Goal: Information Seeking & Learning: Learn about a topic

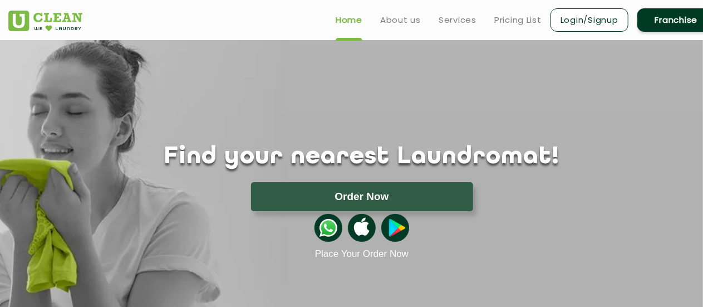
scroll to position [56, 0]
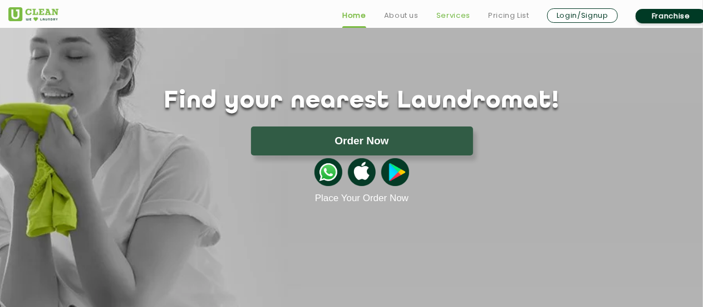
click at [446, 17] on link "Services" at bounding box center [454, 15] width 34 height 13
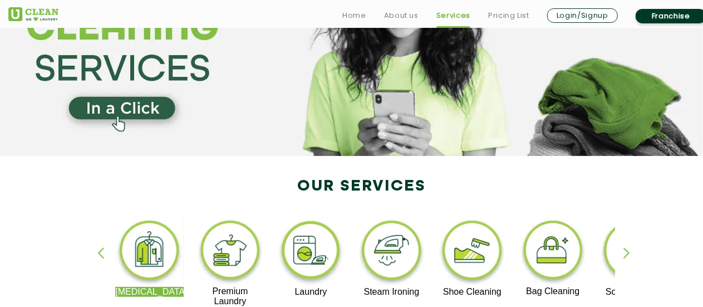
scroll to position [167, 0]
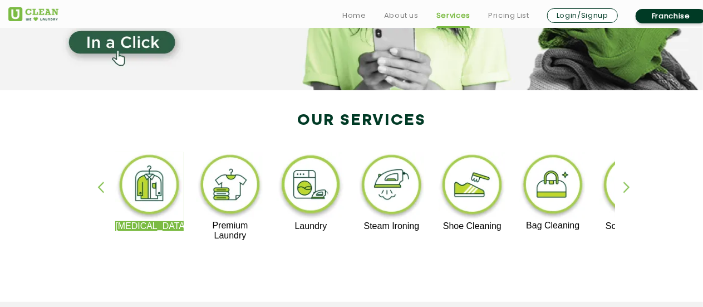
click at [313, 189] on img at bounding box center [311, 186] width 68 height 69
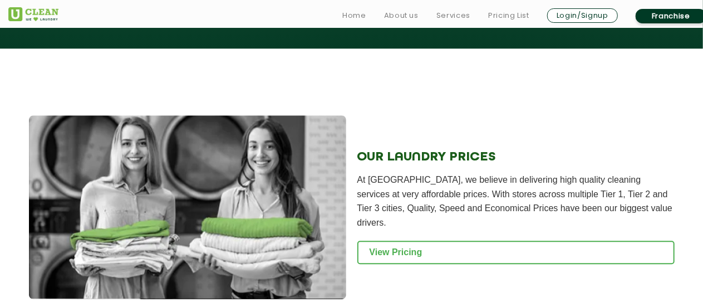
scroll to position [1559, 0]
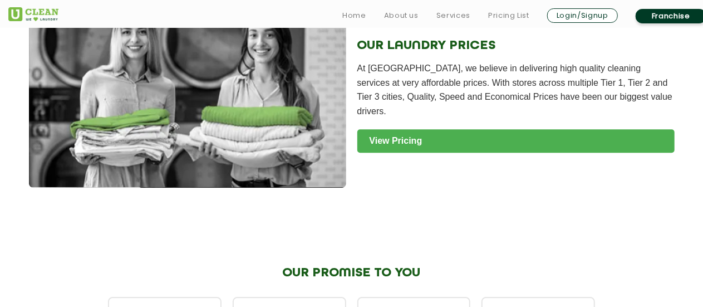
click at [404, 141] on link "View Pricing" at bounding box center [516, 140] width 317 height 23
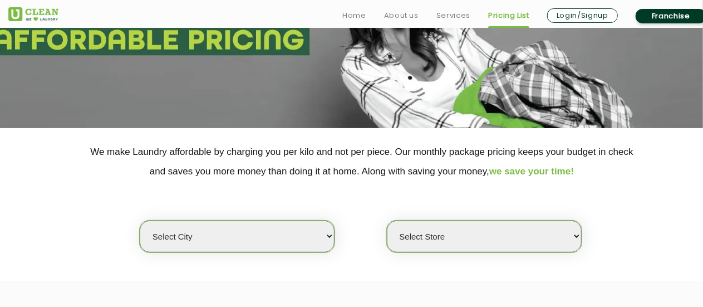
scroll to position [223, 0]
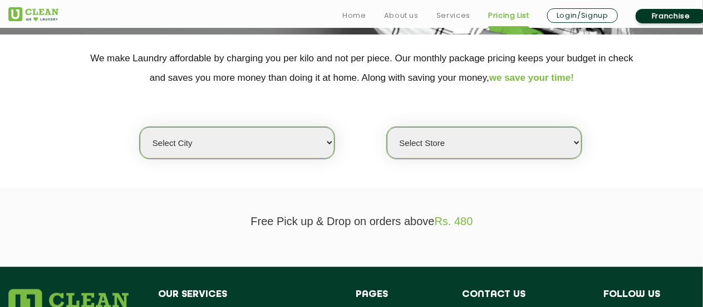
click at [289, 139] on select "Select city [GEOGRAPHIC_DATA] [GEOGRAPHIC_DATA] [GEOGRAPHIC_DATA] [GEOGRAPHIC_D…" at bounding box center [237, 143] width 195 height 32
select select "28"
click at [140, 127] on select "Select city [GEOGRAPHIC_DATA] [GEOGRAPHIC_DATA] [GEOGRAPHIC_DATA] [GEOGRAPHIC_D…" at bounding box center [237, 143] width 195 height 32
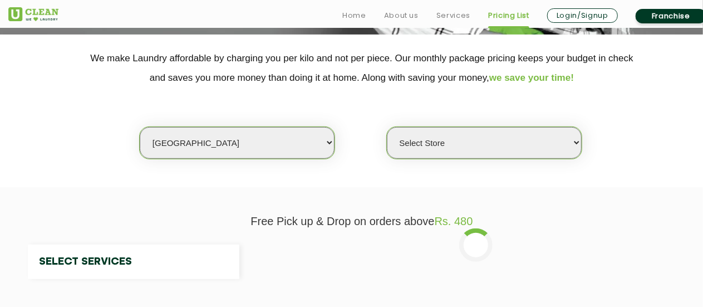
click at [204, 67] on p "We make Laundry affordable by charging you per kilo and not per piece. Our mont…" at bounding box center [361, 67] width 707 height 39
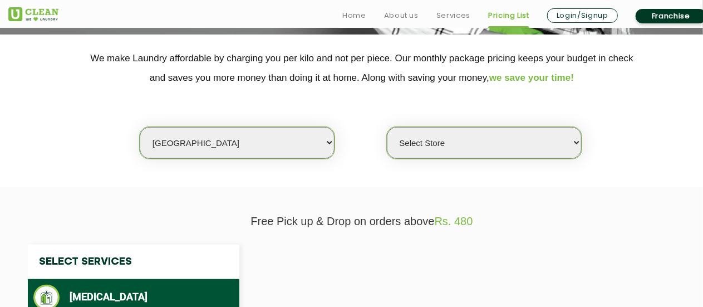
select select "0"
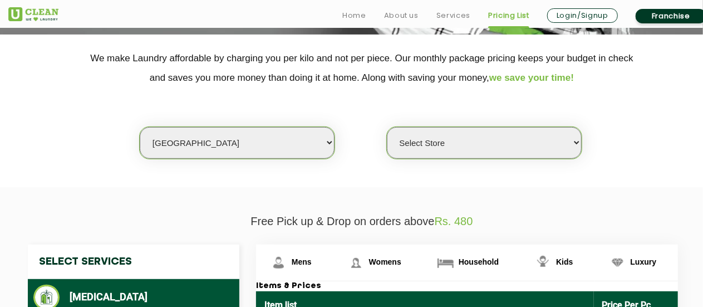
click at [210, 142] on select "Select city [GEOGRAPHIC_DATA] [GEOGRAPHIC_DATA] [GEOGRAPHIC_DATA] [GEOGRAPHIC_D…" at bounding box center [237, 143] width 195 height 32
select select "1"
click at [140, 127] on select "Select city [GEOGRAPHIC_DATA] [GEOGRAPHIC_DATA] [GEOGRAPHIC_DATA] [GEOGRAPHIC_D…" at bounding box center [237, 143] width 195 height 32
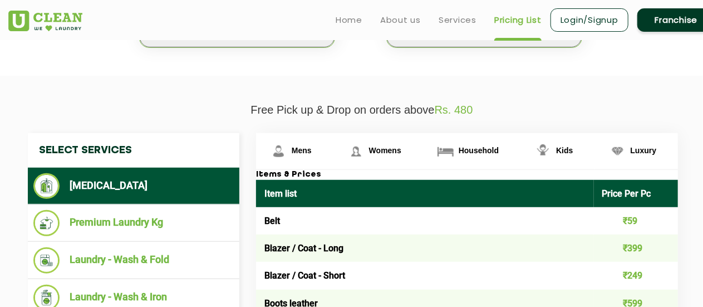
scroll to position [278, 0]
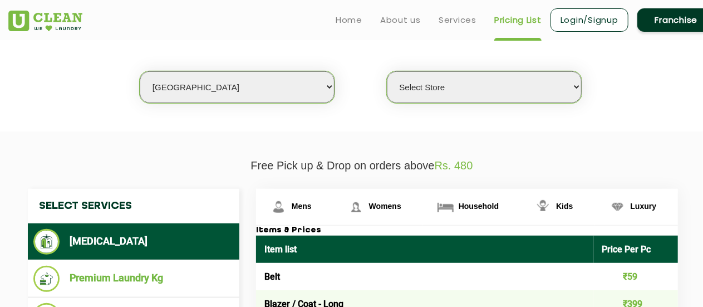
click at [463, 84] on select "Select Store [GEOGRAPHIC_DATA] [GEOGRAPHIC_DATA] 2 [GEOGRAPHIC_DATA] [PERSON_NA…" at bounding box center [484, 87] width 195 height 32
select select "11"
click at [387, 71] on select "Select Store [GEOGRAPHIC_DATA] [GEOGRAPHIC_DATA] 2 [GEOGRAPHIC_DATA] [PERSON_NA…" at bounding box center [484, 87] width 195 height 32
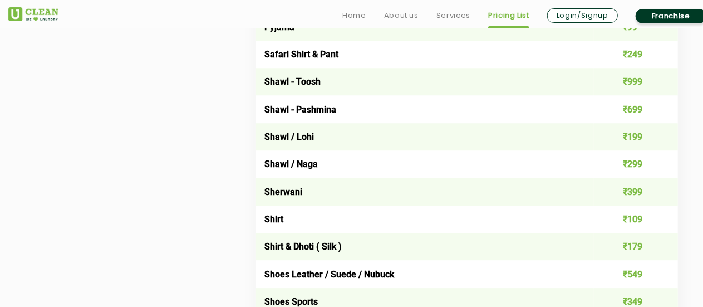
scroll to position [1504, 0]
